Goal: Transaction & Acquisition: Purchase product/service

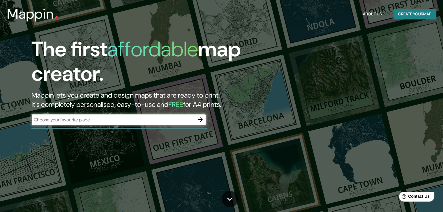
click at [160, 120] on input "text" at bounding box center [112, 120] width 163 height 7
type input "[GEOGRAPHIC_DATA][PERSON_NAME]"
click at [200, 120] on icon "button" at bounding box center [200, 120] width 5 height 5
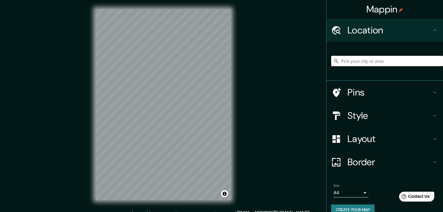
click at [356, 60] on input "Pick your city or area" at bounding box center [387, 61] width 112 height 10
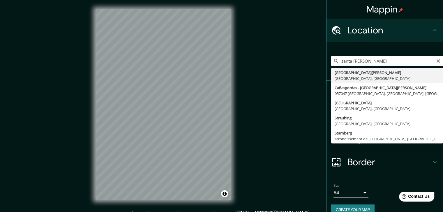
type input "[GEOGRAPHIC_DATA][PERSON_NAME], [GEOGRAPHIC_DATA], [GEOGRAPHIC_DATA]"
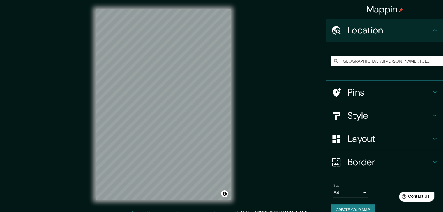
click at [433, 93] on icon at bounding box center [434, 93] width 3 height 2
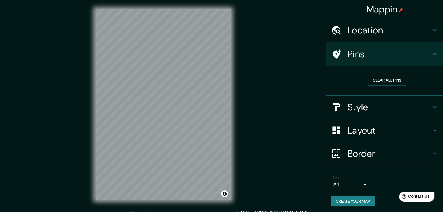
drag, startPoint x: 432, startPoint y: 55, endPoint x: 441, endPoint y: 61, distance: 11.1
click at [432, 54] on icon at bounding box center [434, 54] width 7 height 7
click at [433, 105] on div "Style" at bounding box center [384, 107] width 116 height 23
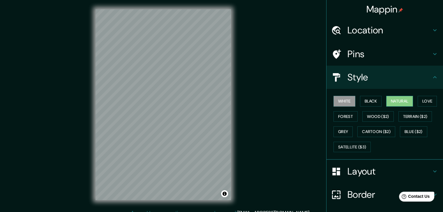
click at [397, 102] on button "Natural" at bounding box center [399, 101] width 27 height 11
click at [337, 117] on button "Forest" at bounding box center [345, 116] width 24 height 11
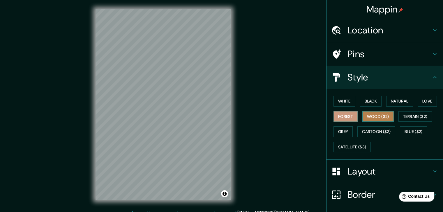
click at [375, 115] on button "Wood ($2)" at bounding box center [377, 116] width 31 height 11
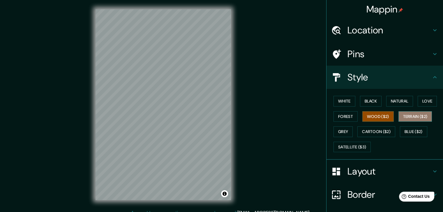
click at [408, 118] on button "Terrain ($2)" at bounding box center [415, 116] width 34 height 11
click at [341, 133] on button "Grey" at bounding box center [342, 132] width 19 height 11
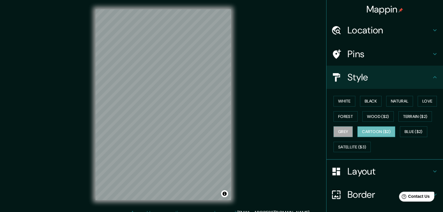
click at [363, 132] on button "Cartoon ($2)" at bounding box center [376, 132] width 38 height 11
click at [408, 131] on button "Blue ($2)" at bounding box center [413, 132] width 27 height 11
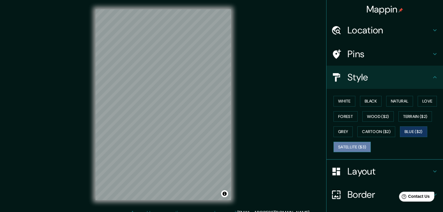
click at [346, 149] on button "Satellite ($3)" at bounding box center [351, 147] width 37 height 11
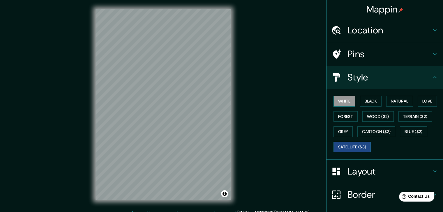
click at [338, 97] on button "White" at bounding box center [344, 101] width 22 height 11
click at [416, 129] on button "Blue ($2)" at bounding box center [413, 132] width 27 height 11
click at [355, 147] on button "Satellite ($3)" at bounding box center [351, 147] width 37 height 11
click at [420, 104] on button "Love" at bounding box center [426, 101] width 19 height 11
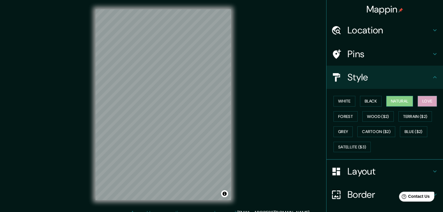
click at [403, 102] on button "Natural" at bounding box center [399, 101] width 27 height 11
click at [361, 148] on button "Satellite ($3)" at bounding box center [351, 147] width 37 height 11
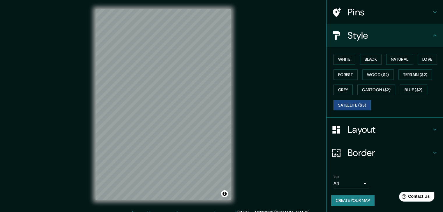
drag, startPoint x: 377, startPoint y: 131, endPoint x: 379, endPoint y: 128, distance: 3.9
click at [377, 131] on h4 "Layout" at bounding box center [389, 130] width 84 height 12
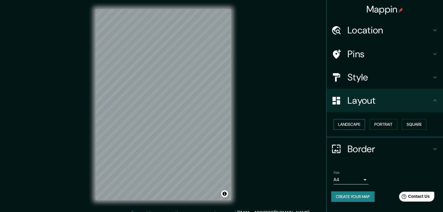
click at [348, 125] on button "Landscape" at bounding box center [348, 124] width 31 height 11
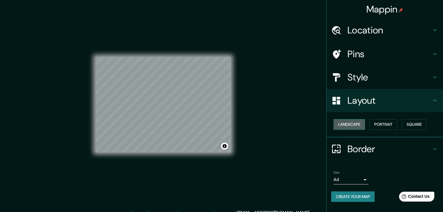
click at [351, 124] on button "Landscape" at bounding box center [348, 124] width 31 height 11
click at [382, 125] on button "Portrait" at bounding box center [383, 124] width 28 height 11
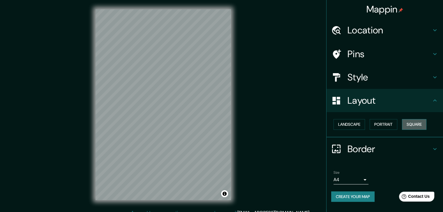
click at [425, 127] on button "Square" at bounding box center [414, 124] width 24 height 11
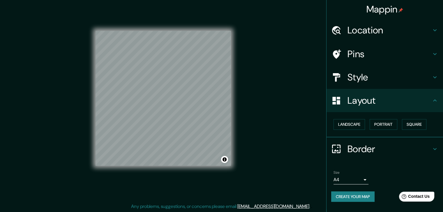
scroll to position [7, 0]
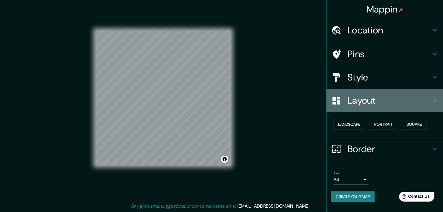
click at [374, 99] on h4 "Layout" at bounding box center [389, 101] width 84 height 12
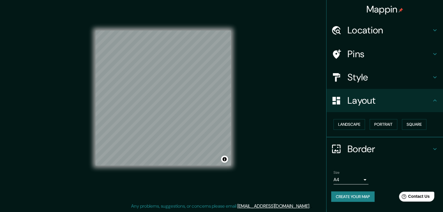
click at [357, 149] on h4 "Border" at bounding box center [389, 149] width 84 height 12
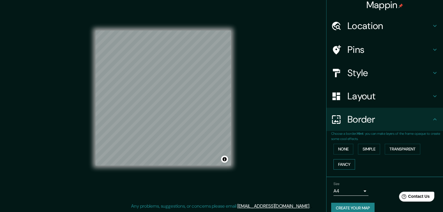
scroll to position [12, 0]
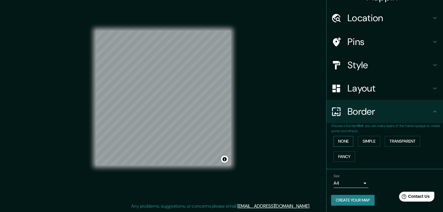
click at [340, 142] on button "None" at bounding box center [343, 141] width 20 height 11
click at [363, 141] on button "Simple" at bounding box center [369, 141] width 22 height 11
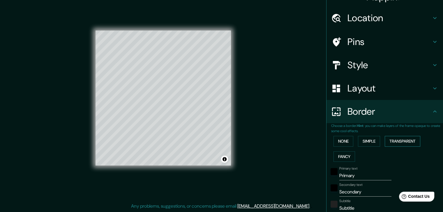
click at [388, 143] on button "Transparent" at bounding box center [402, 141] width 36 height 11
click at [339, 157] on button "Fancy" at bounding box center [344, 157] width 22 height 11
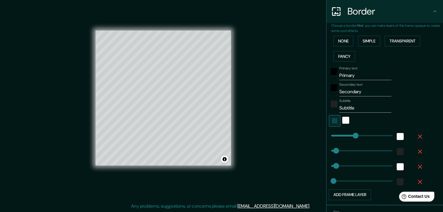
scroll to position [148, 0]
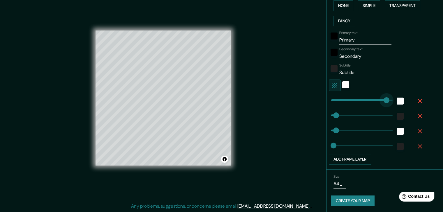
type input "418"
drag, startPoint x: 349, startPoint y: 98, endPoint x: 381, endPoint y: 102, distance: 32.8
type input "37"
type input "19"
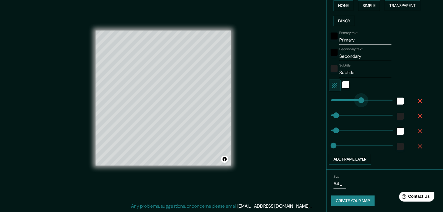
type input "186"
drag, startPoint x: 381, startPoint y: 102, endPoint x: 350, endPoint y: 104, distance: 30.9
type input "37"
type input "19"
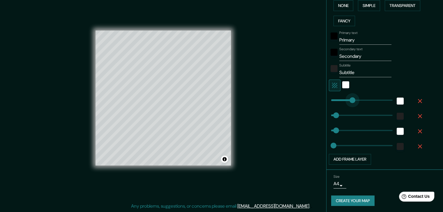
type input "32"
drag, startPoint x: 350, startPoint y: 104, endPoint x: 330, endPoint y: 107, distance: 20.5
type input "37"
type input "19"
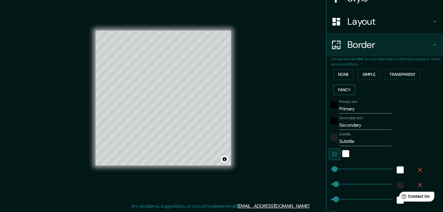
scroll to position [61, 0]
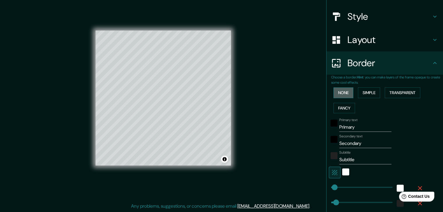
click at [343, 92] on button "None" at bounding box center [343, 93] width 20 height 11
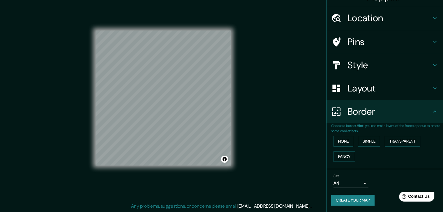
click at [433, 111] on icon at bounding box center [434, 112] width 3 height 2
click at [431, 111] on icon at bounding box center [434, 111] width 7 height 7
click at [431, 109] on icon at bounding box center [434, 111] width 7 height 7
click at [433, 111] on icon at bounding box center [434, 112] width 3 height 2
click at [347, 113] on h4 "Border" at bounding box center [389, 112] width 84 height 12
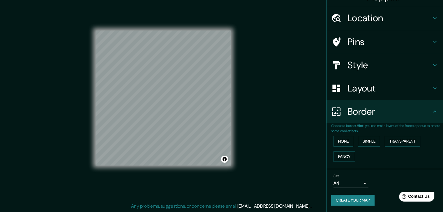
click at [347, 94] on h4 "Layout" at bounding box center [389, 89] width 84 height 12
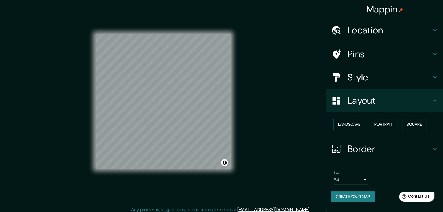
scroll to position [7, 0]
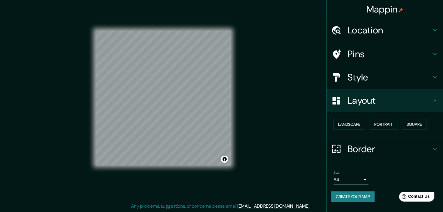
click at [377, 32] on h4 "Location" at bounding box center [389, 30] width 84 height 12
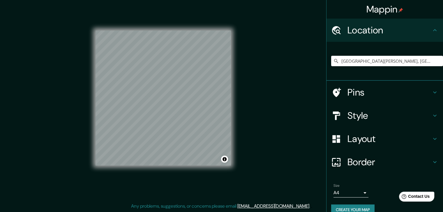
click at [74, 27] on div "Mappin Location [GEOGRAPHIC_DATA][PERSON_NAME], [GEOGRAPHIC_DATA], [GEOGRAPHIC_…" at bounding box center [221, 102] width 443 height 219
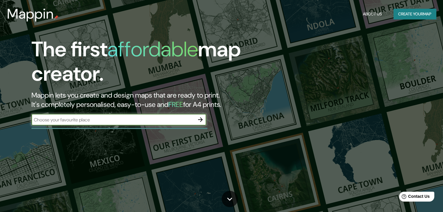
click at [374, 13] on button "About Us" at bounding box center [372, 14] width 24 height 11
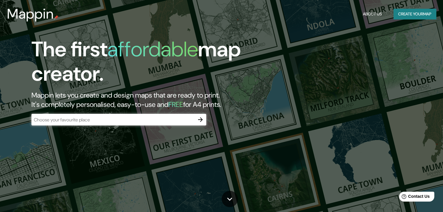
click at [49, 13] on h3 "Mappin" at bounding box center [30, 14] width 47 height 16
click at [59, 19] on div "Mappin About Us Create your map" at bounding box center [221, 14] width 443 height 19
click at [56, 17] on img at bounding box center [56, 17] width 5 height 5
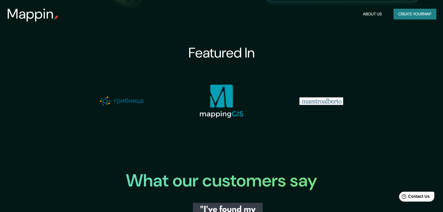
scroll to position [611, 0]
